Goal: Transaction & Acquisition: Purchase product/service

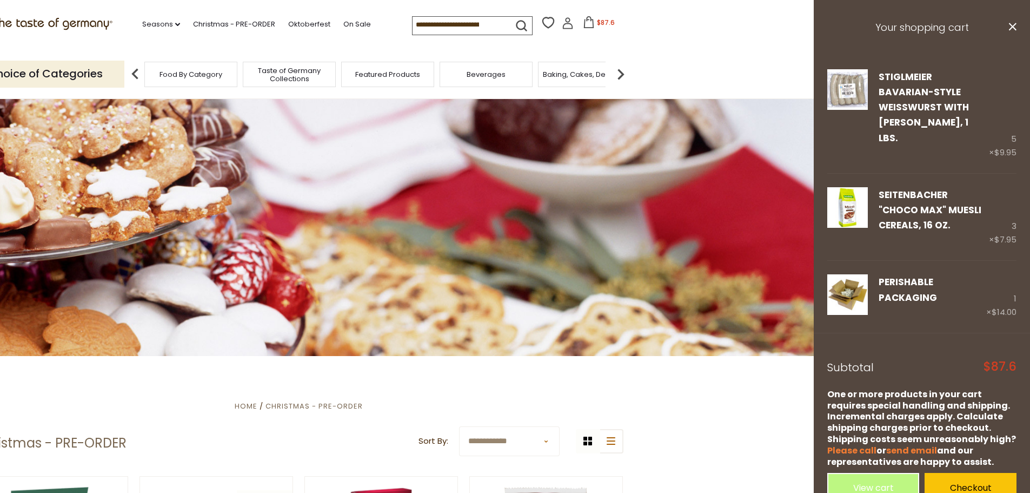
click at [620, 70] on img at bounding box center [621, 74] width 22 height 22
click at [384, 68] on div "Breads" at bounding box center [396, 74] width 93 height 25
click at [384, 72] on span "Breads" at bounding box center [396, 74] width 25 height 8
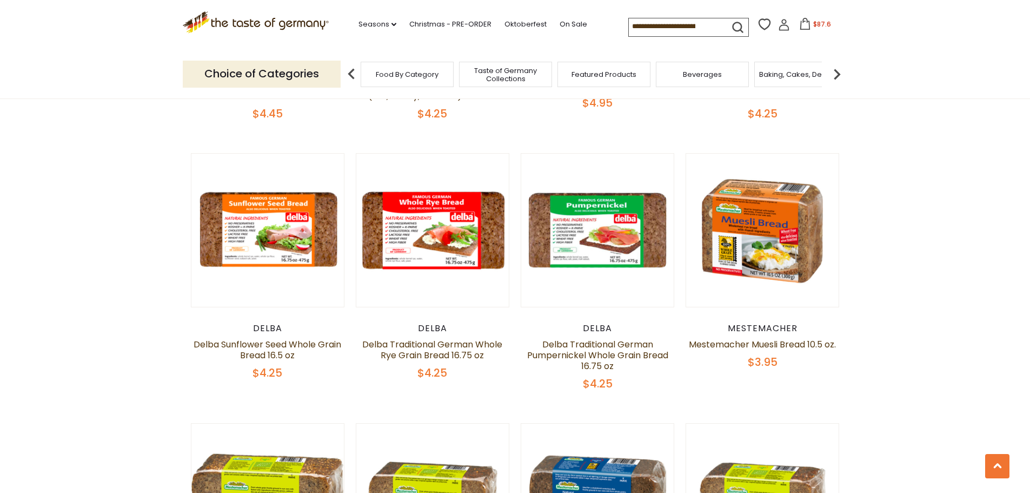
scroll to position [1623, 0]
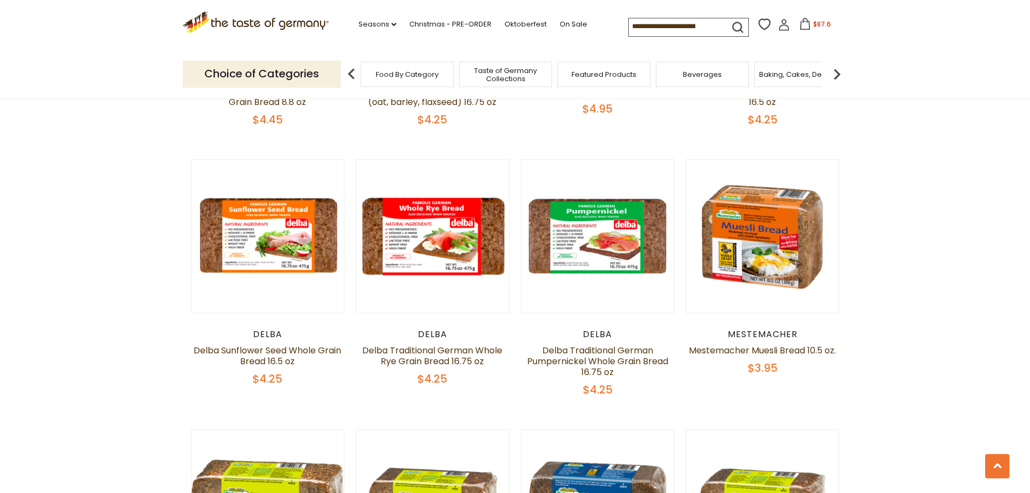
click at [601, 79] on div "Featured Products" at bounding box center [604, 74] width 93 height 25
click at [596, 70] on span "Featured Products" at bounding box center [598, 74] width 65 height 8
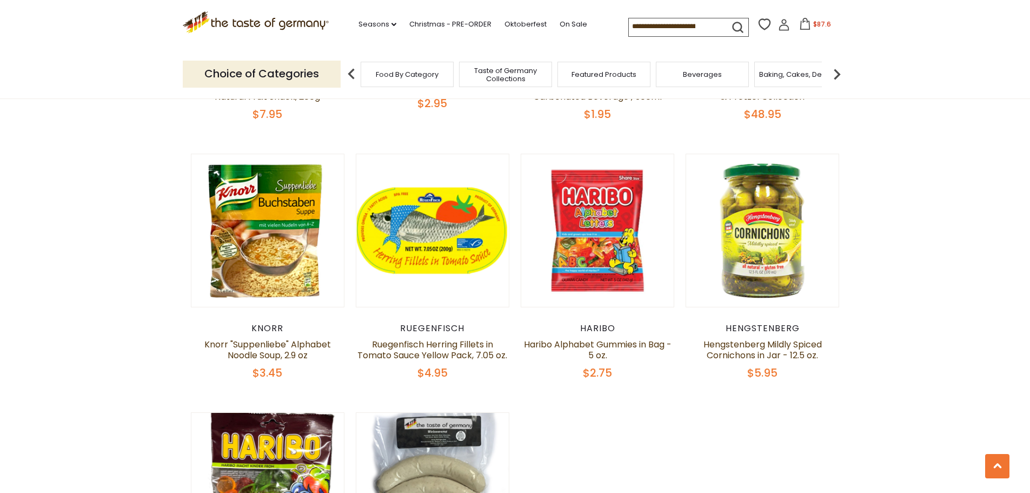
scroll to position [595, 0]
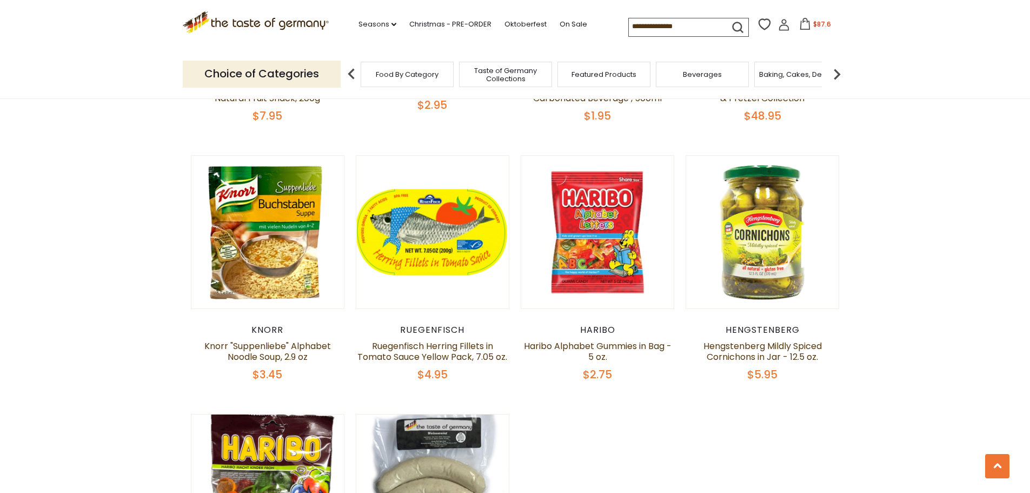
click at [668, 32] on input at bounding box center [674, 25] width 91 height 15
type input "**********"
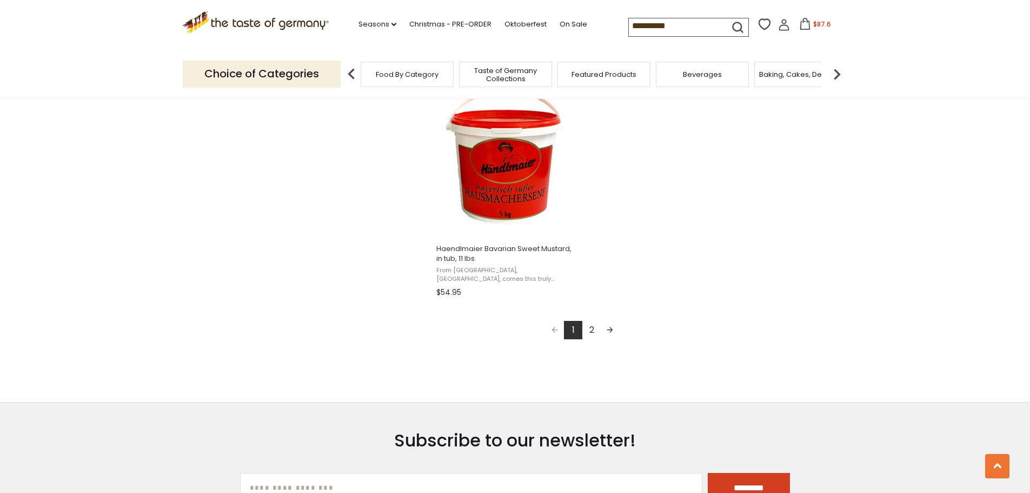
scroll to position [1893, 0]
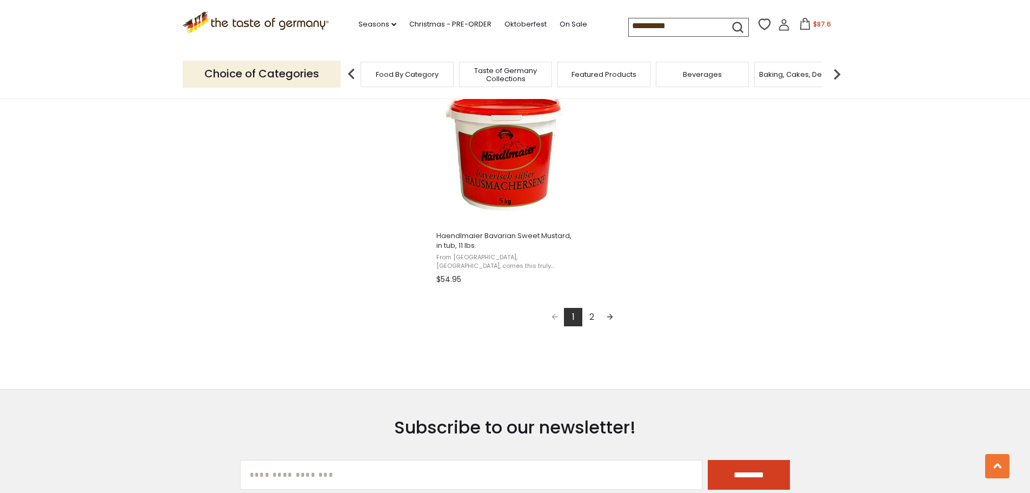
click at [592, 320] on link "2" at bounding box center [592, 317] width 18 height 18
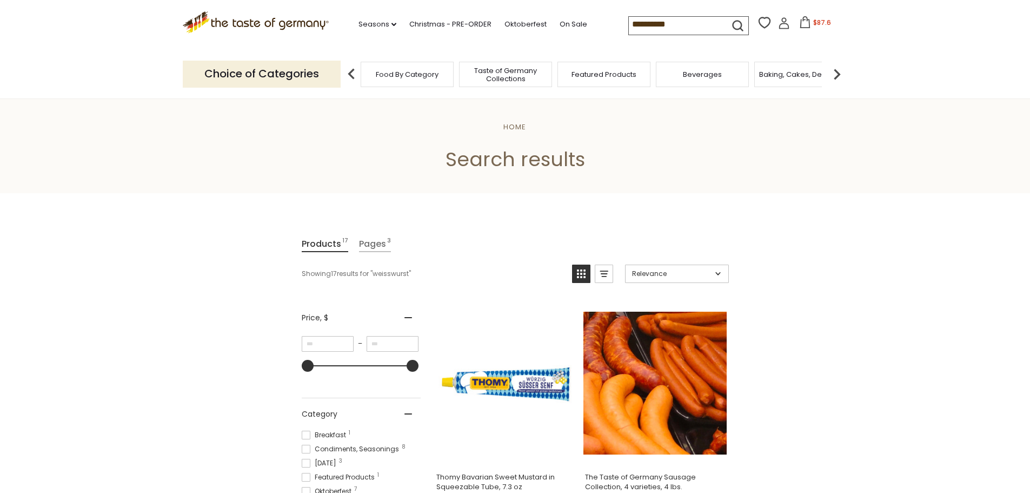
click at [656, 19] on input "**********" at bounding box center [674, 24] width 91 height 15
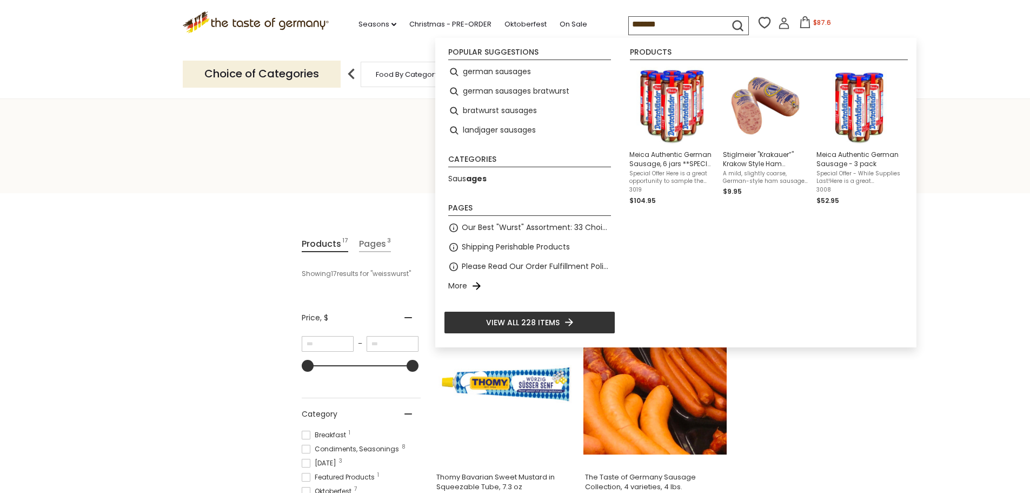
type input "********"
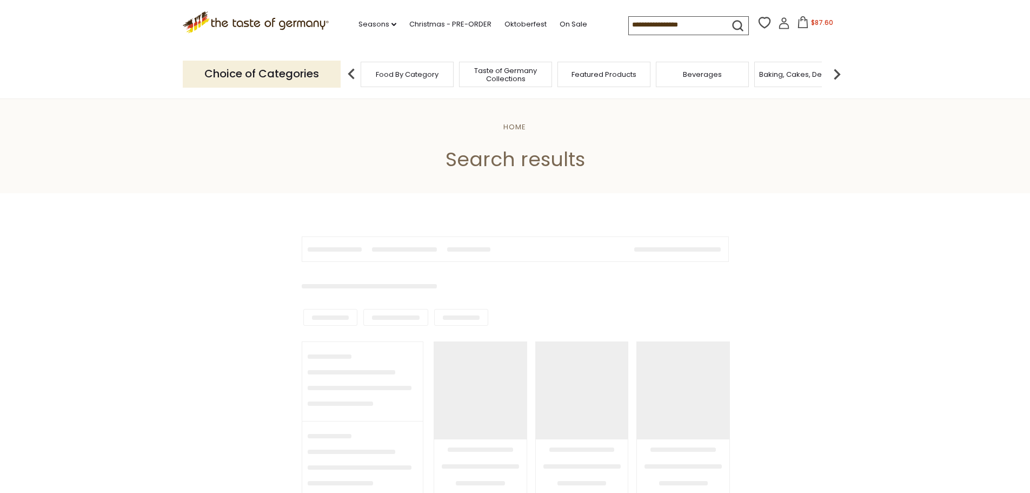
type input "********"
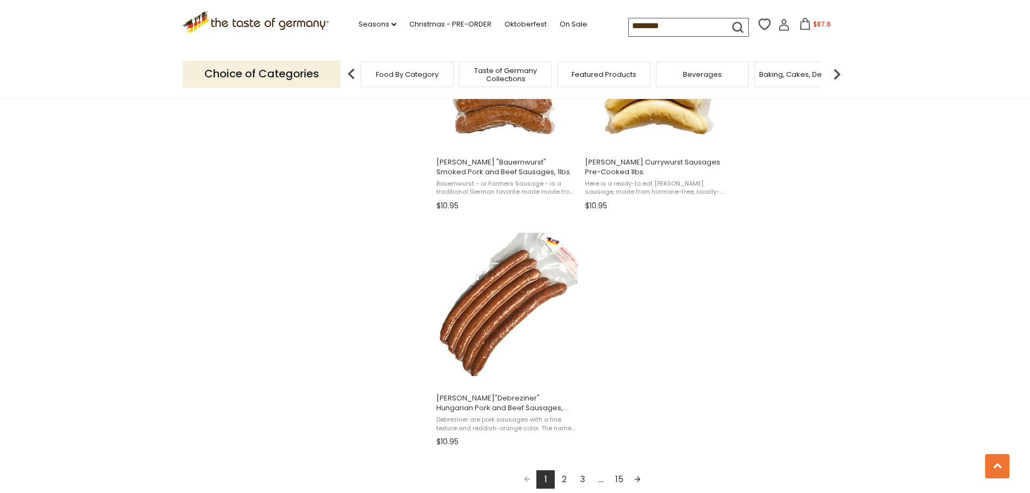
scroll to position [1785, 0]
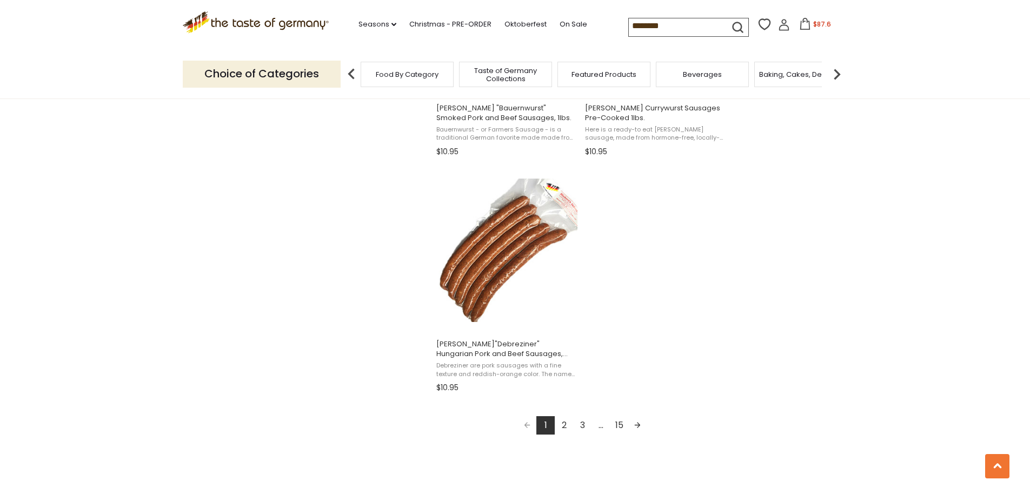
click at [562, 422] on link "2" at bounding box center [564, 425] width 18 height 18
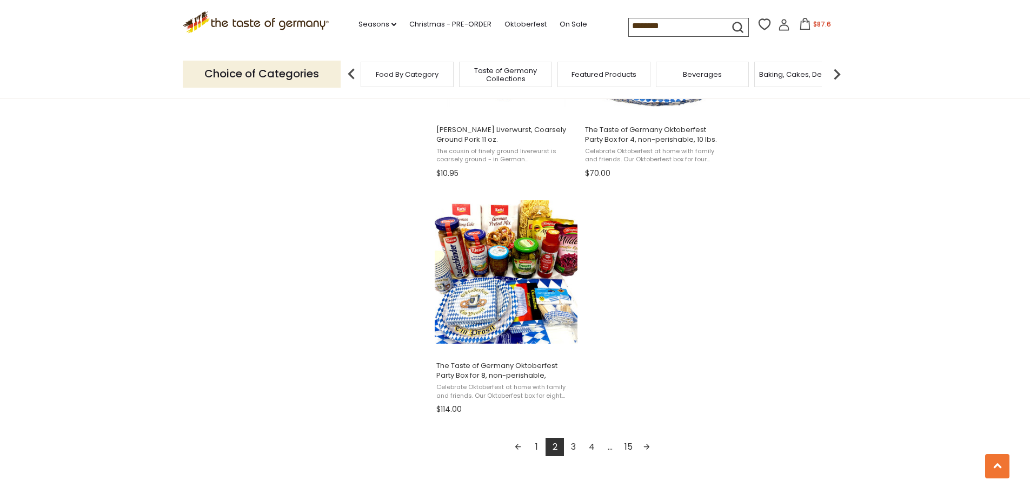
scroll to position [1893, 0]
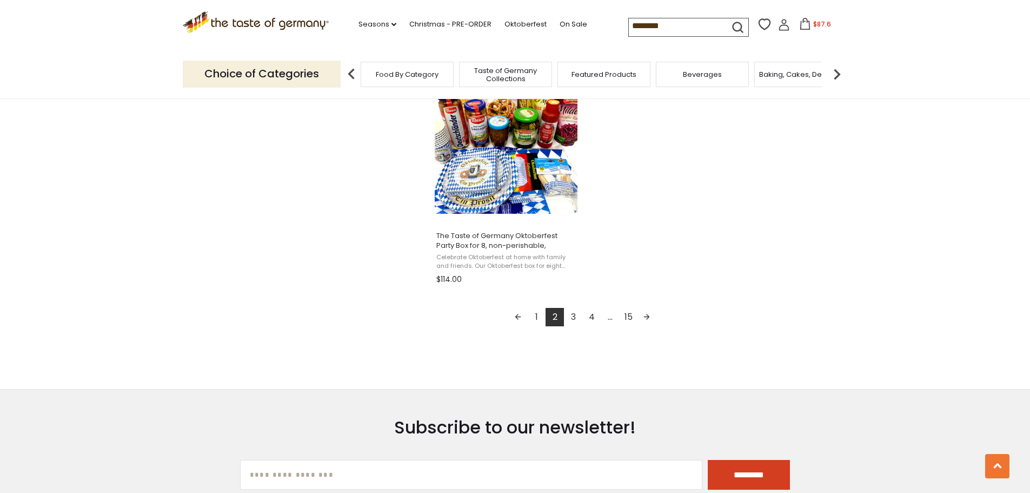
click at [574, 323] on link "3" at bounding box center [573, 317] width 18 height 18
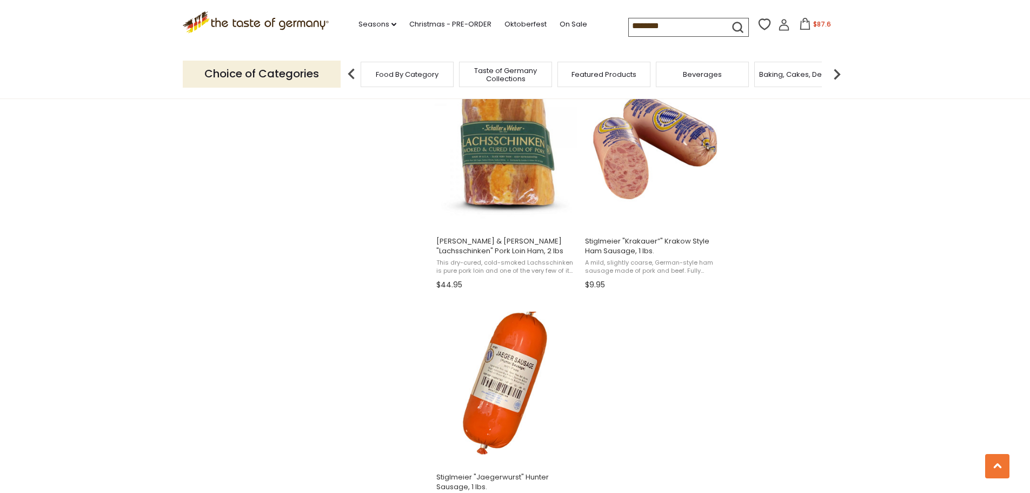
scroll to position [1785, 0]
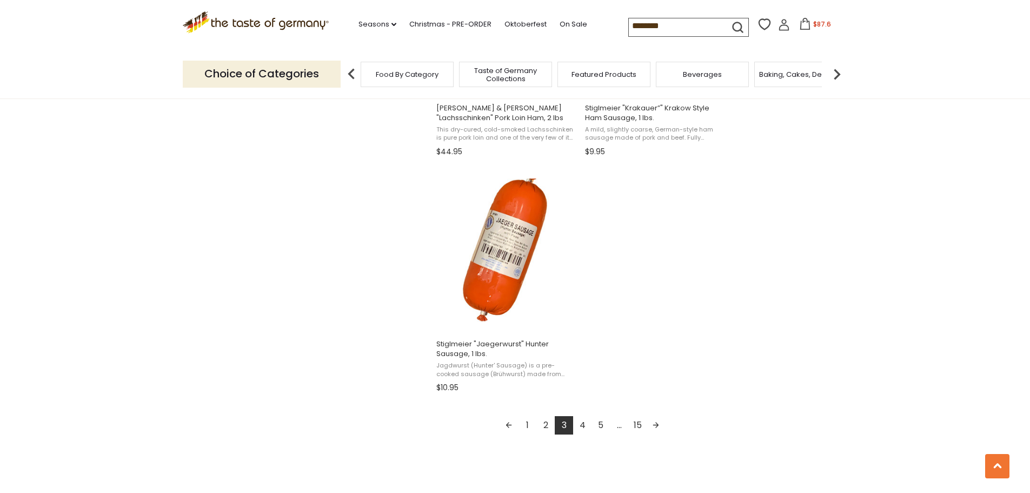
click at [585, 425] on link "4" at bounding box center [582, 425] width 18 height 18
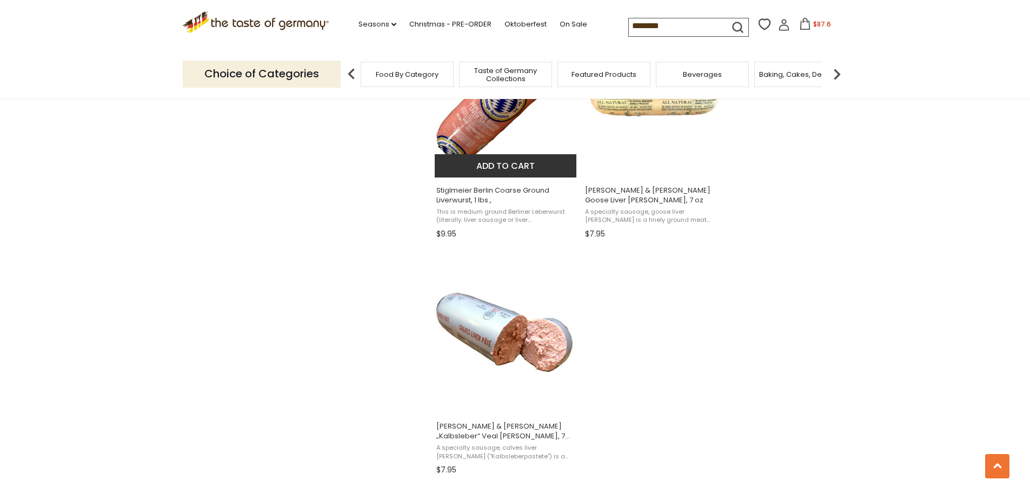
scroll to position [1839, 0]
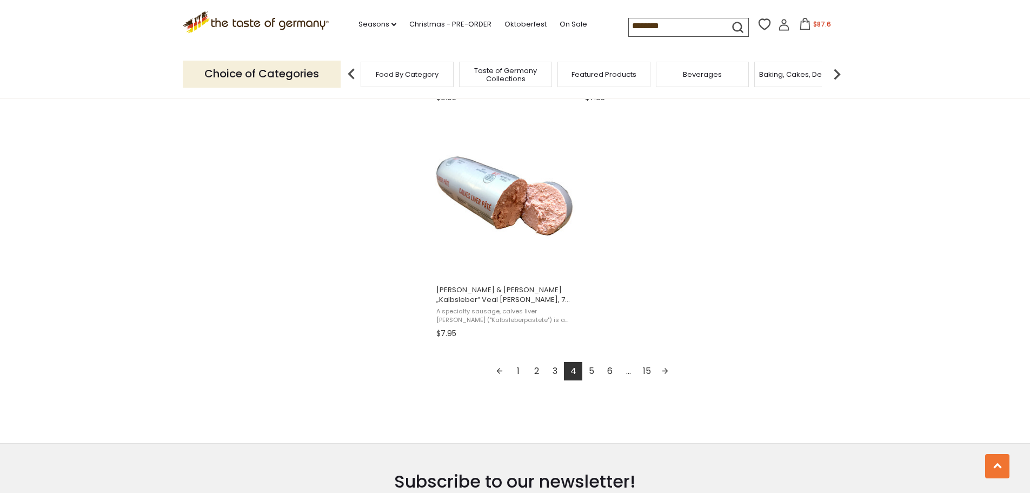
click at [597, 373] on link "5" at bounding box center [592, 371] width 18 height 18
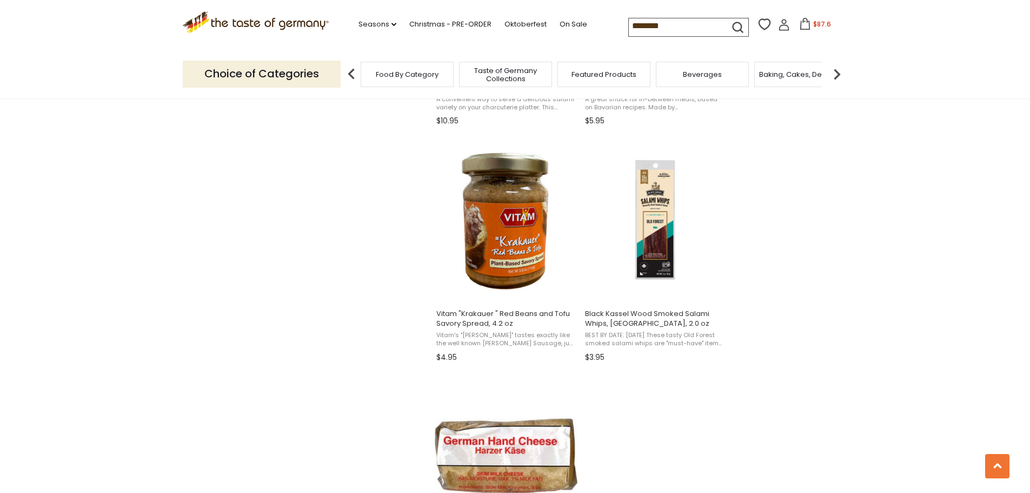
scroll to position [1785, 0]
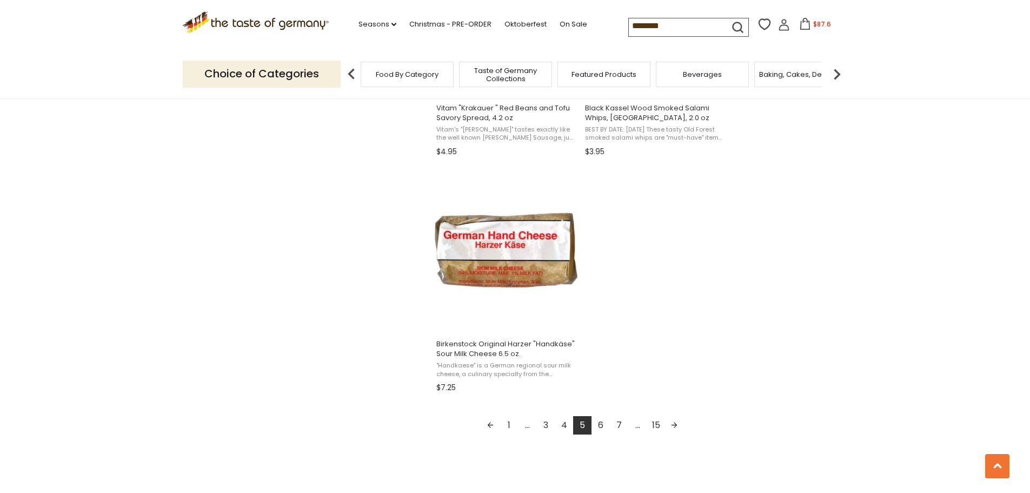
click at [602, 426] on link "6" at bounding box center [601, 425] width 18 height 18
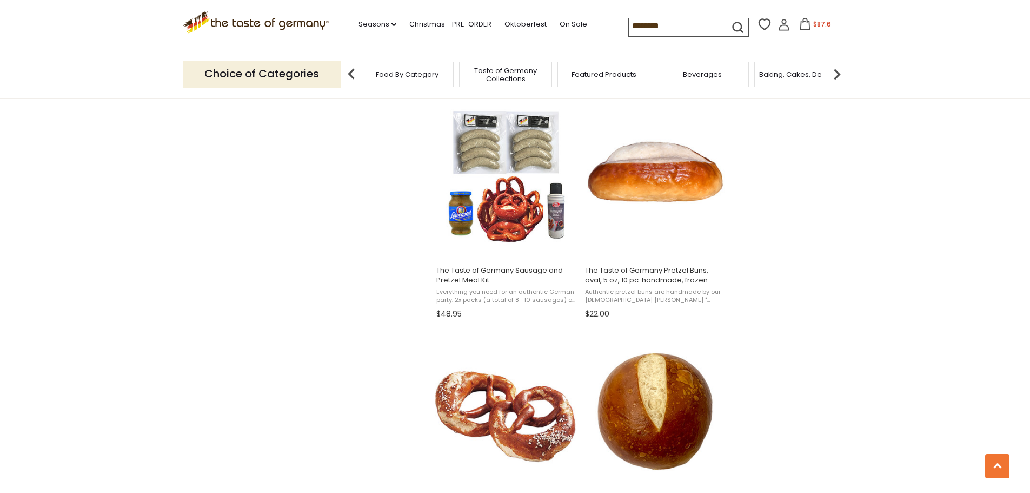
scroll to position [920, 0]
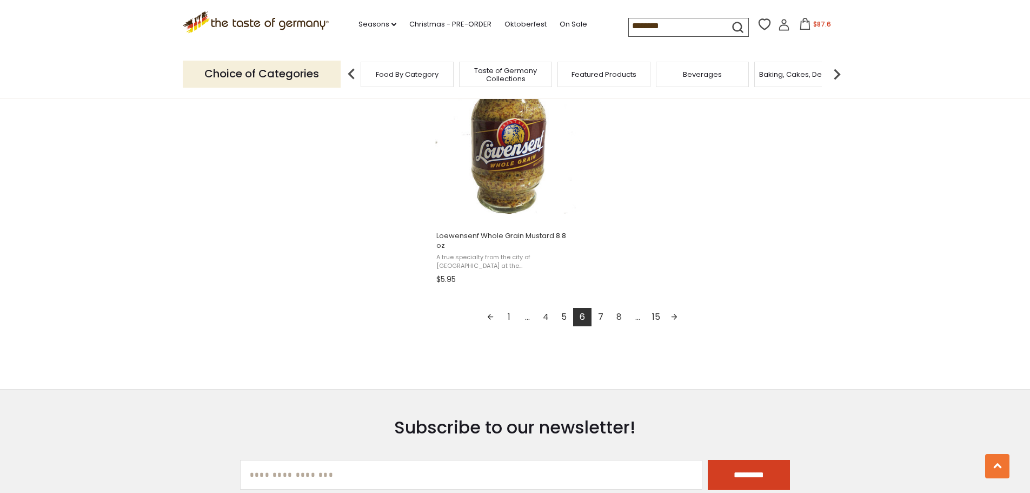
click at [598, 309] on link "7" at bounding box center [601, 317] width 18 height 18
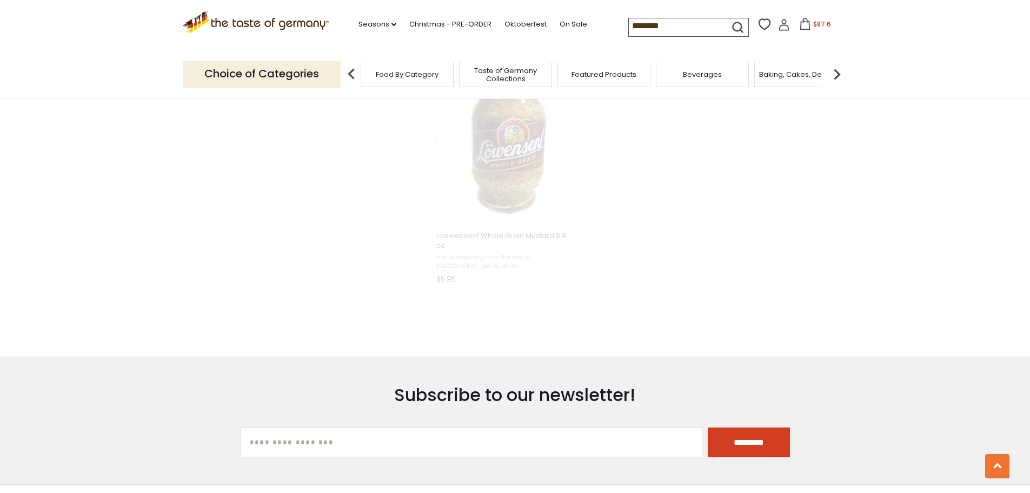
scroll to position [661, 0]
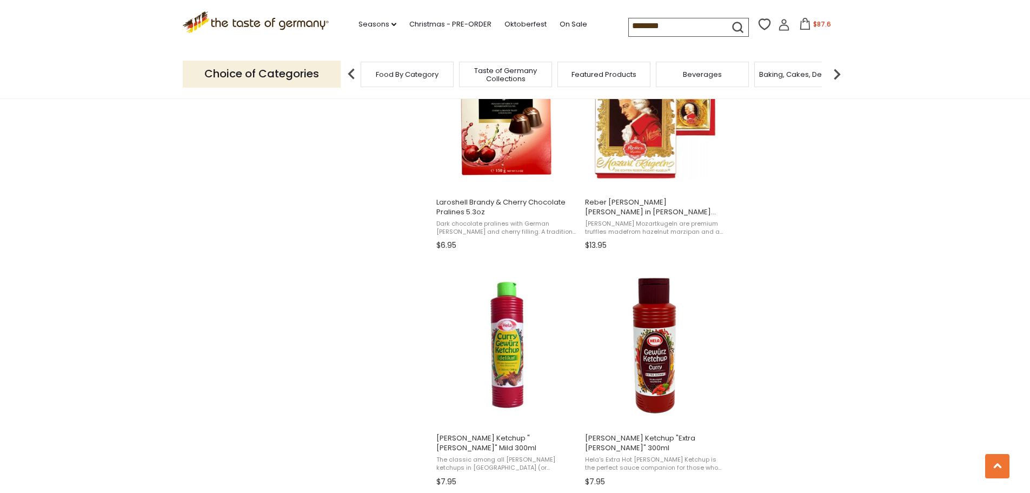
scroll to position [1623, 0]
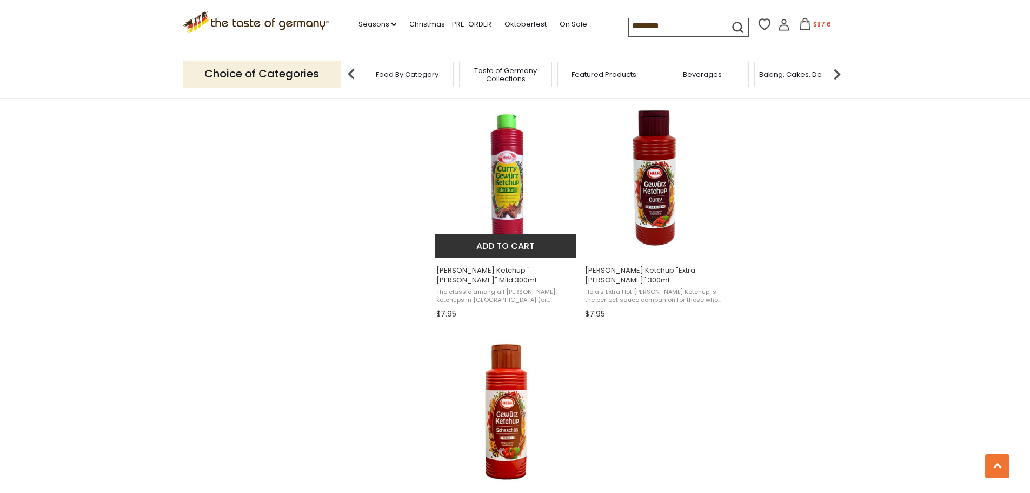
click at [481, 155] on img "Hela Curry Ketchup" at bounding box center [506, 176] width 143 height 143
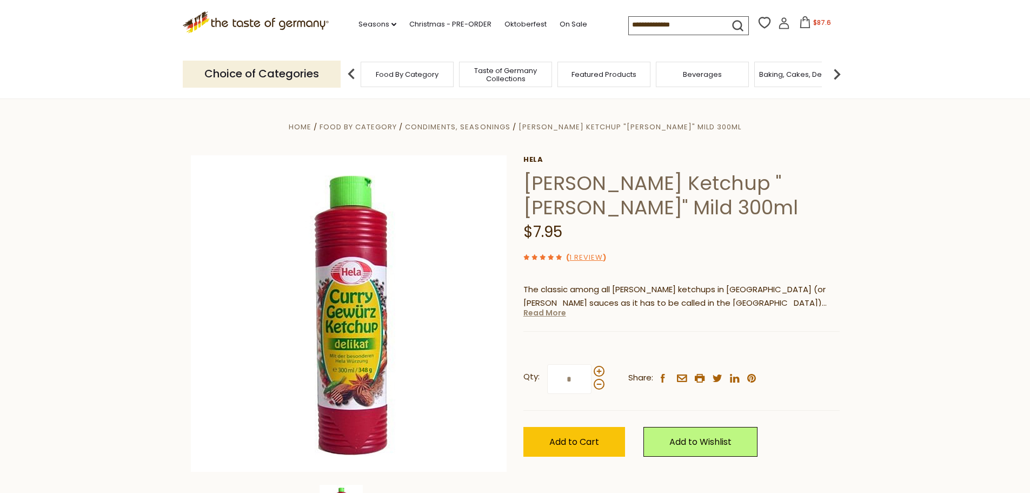
click at [547, 313] on link "Read More" at bounding box center [545, 312] width 43 height 11
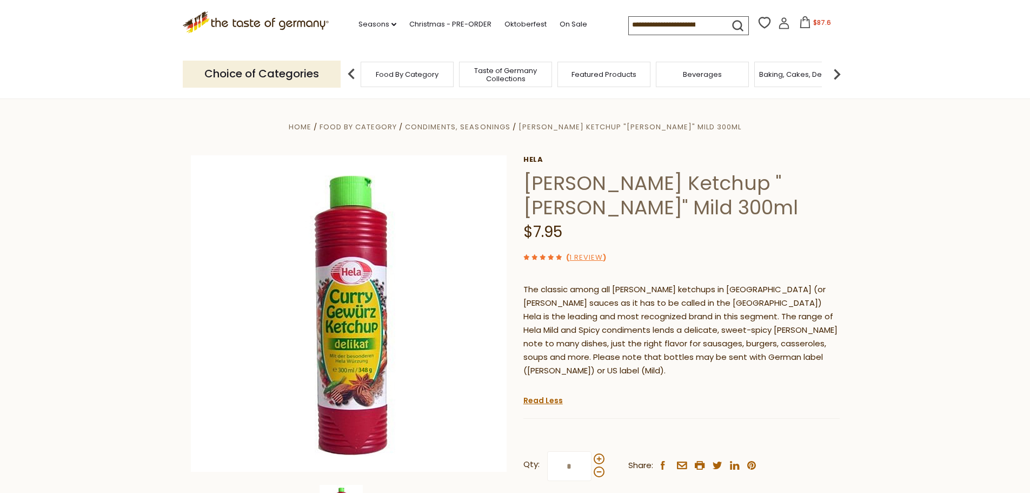
click at [818, 23] on span "$87.6" at bounding box center [822, 22] width 18 height 9
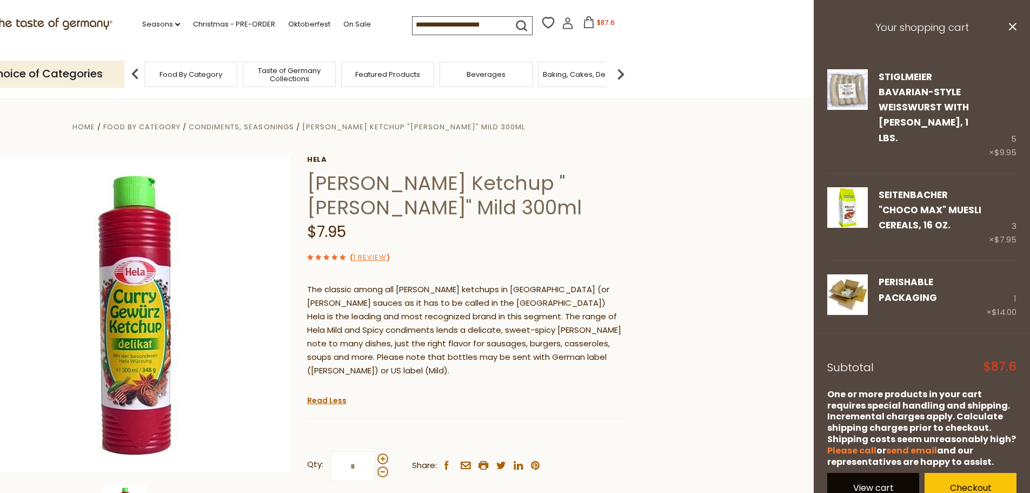
click at [884, 473] on link "View cart" at bounding box center [874, 488] width 92 height 30
